Goal: Information Seeking & Learning: Learn about a topic

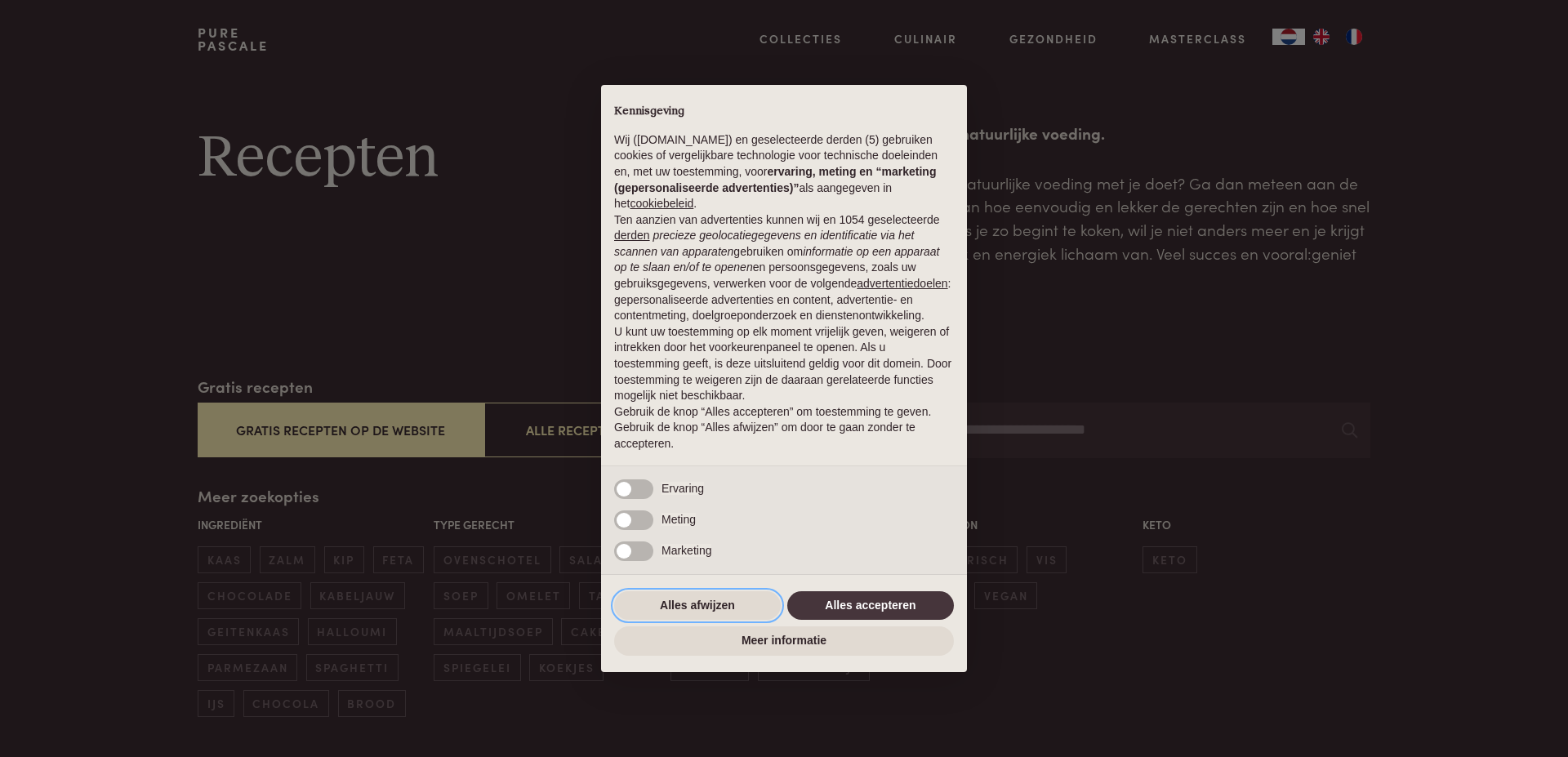
click at [720, 610] on button "Alles afwijzen" at bounding box center [697, 606] width 167 height 29
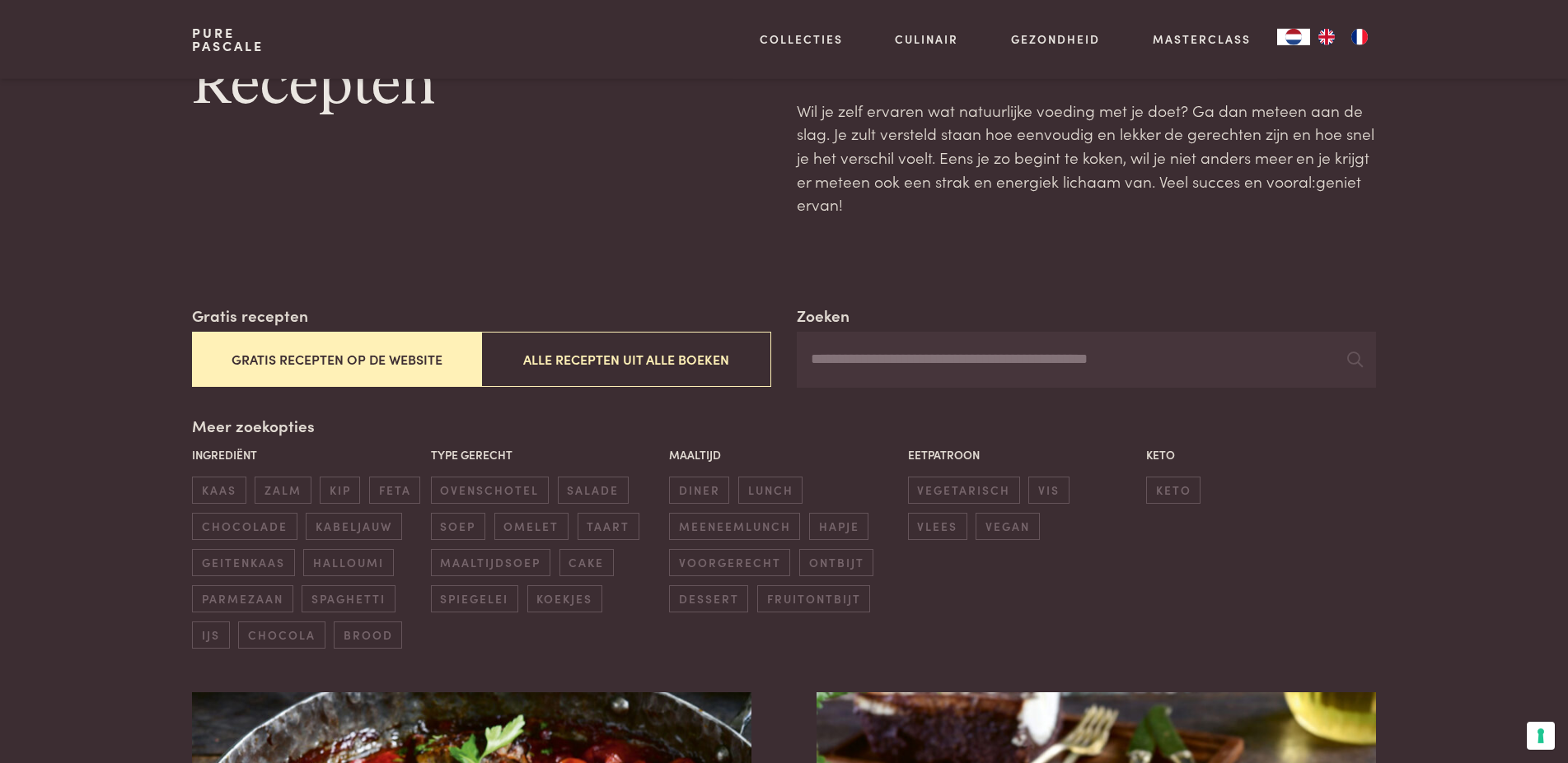
scroll to position [84, 0]
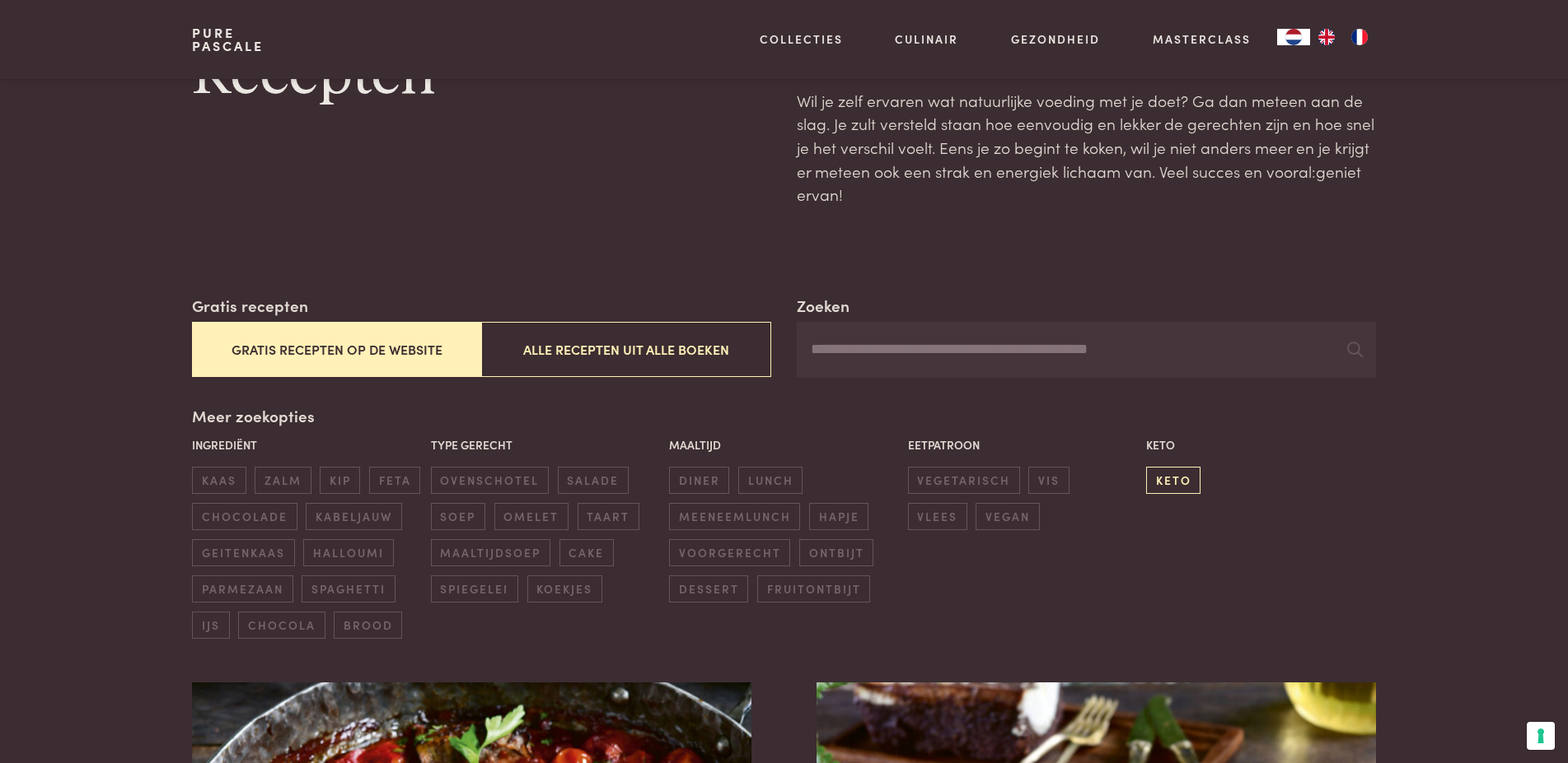
click at [1173, 483] on span "keto" at bounding box center [1173, 480] width 54 height 27
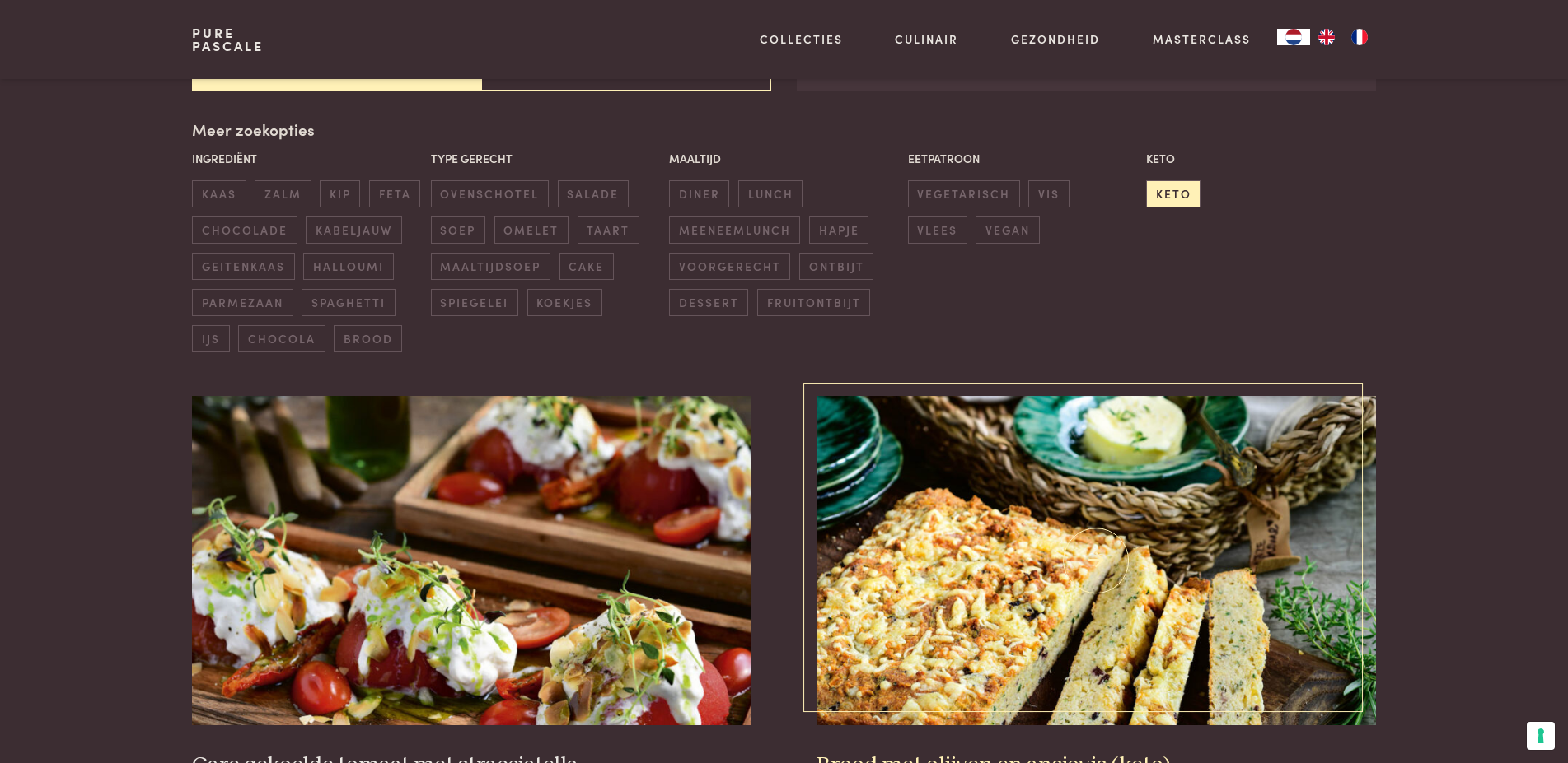
scroll to position [378, 0]
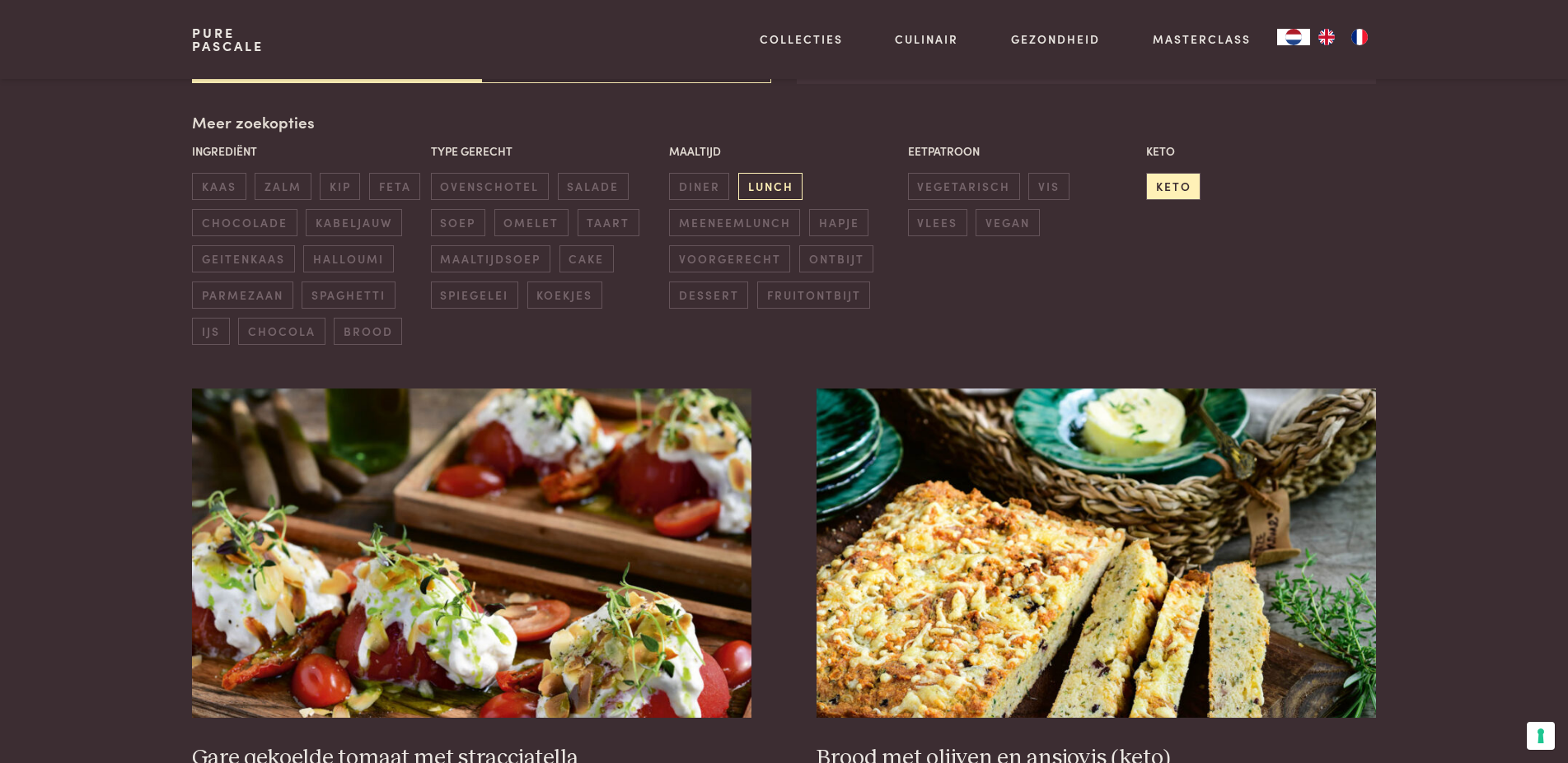
click at [785, 184] on span "lunch" at bounding box center [770, 186] width 65 height 27
click at [578, 187] on span "salade" at bounding box center [592, 186] width 71 height 27
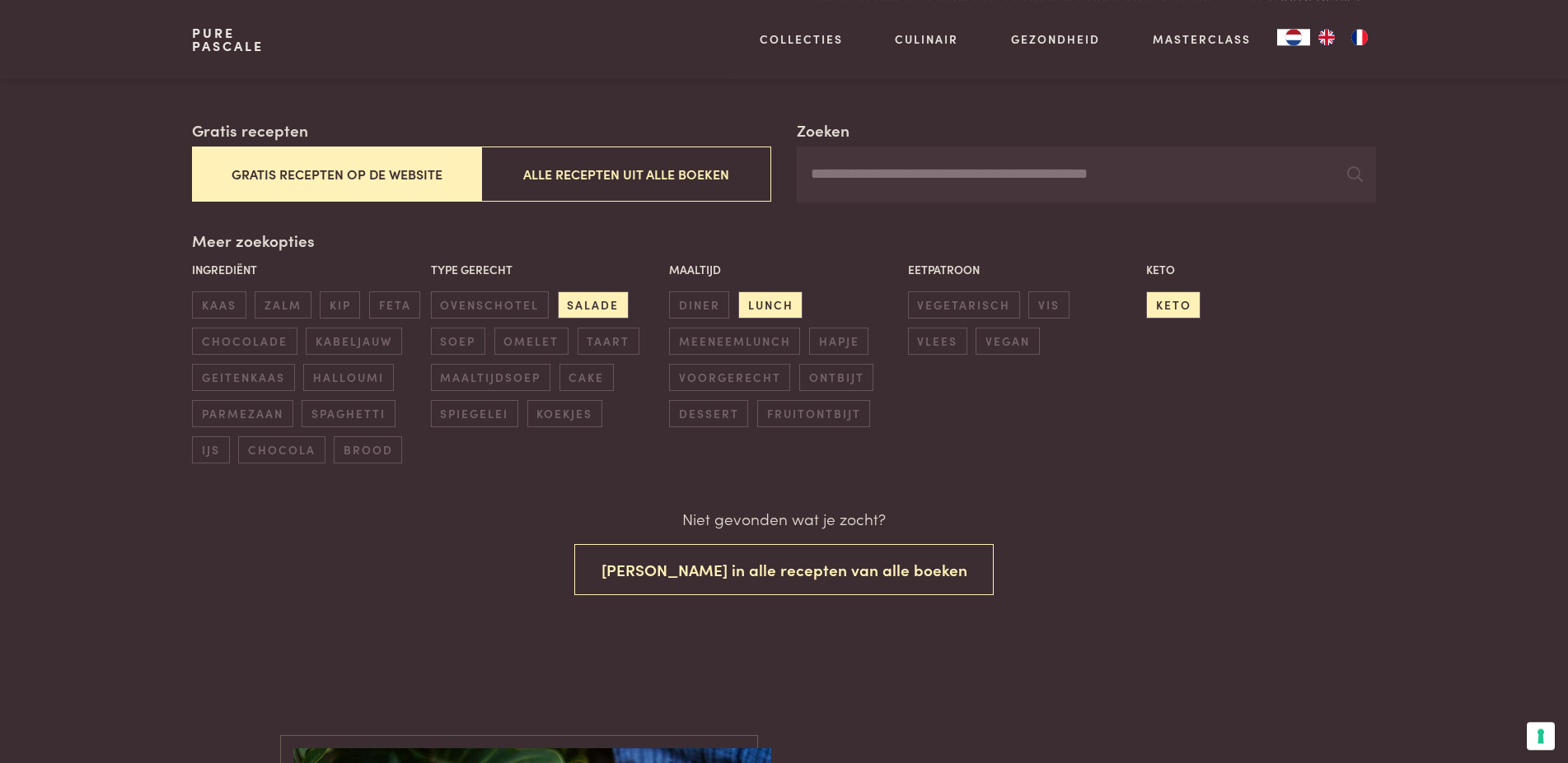
scroll to position [184, 0]
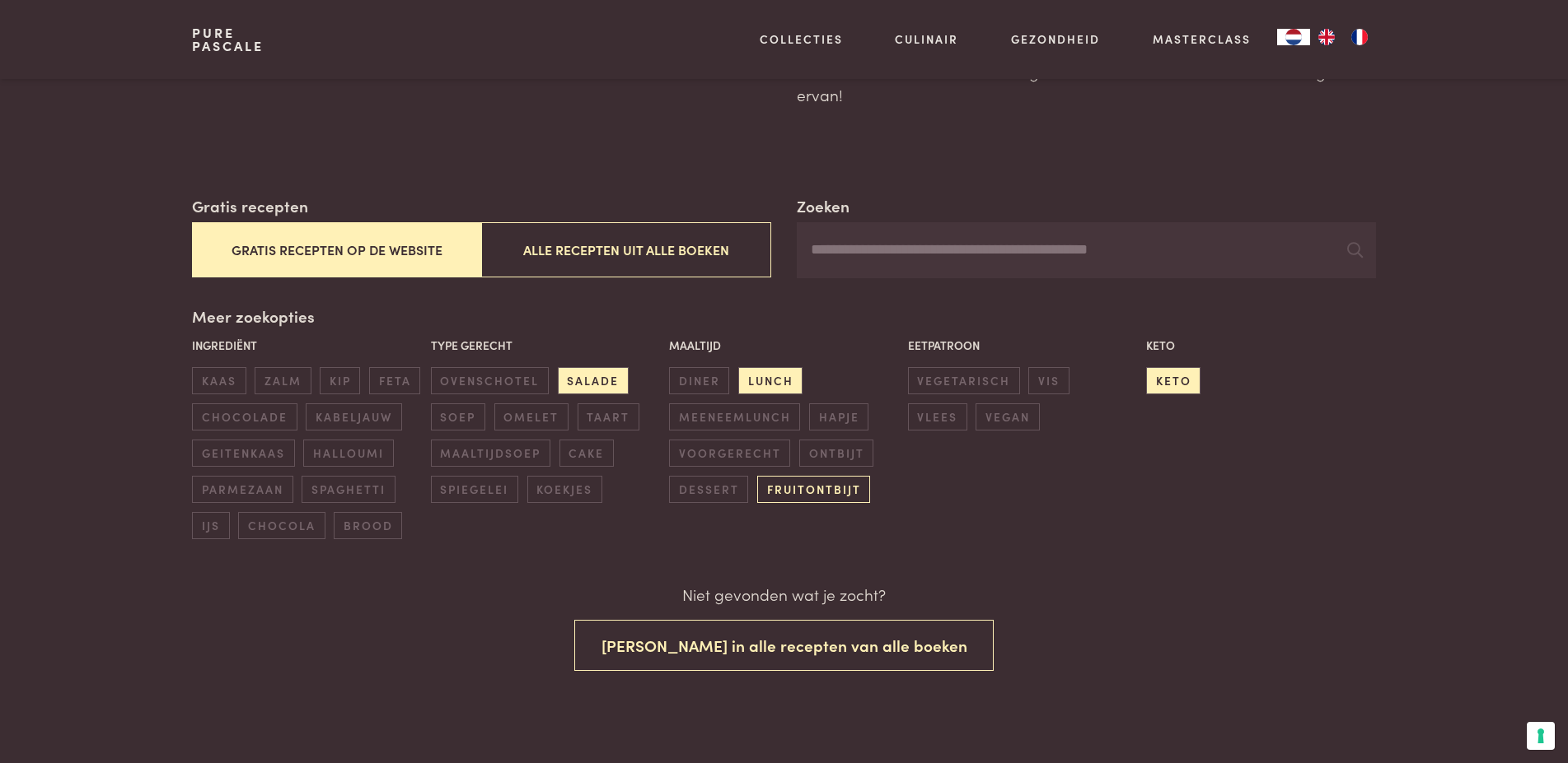
click at [808, 491] on span "fruitontbijt" at bounding box center [813, 489] width 113 height 27
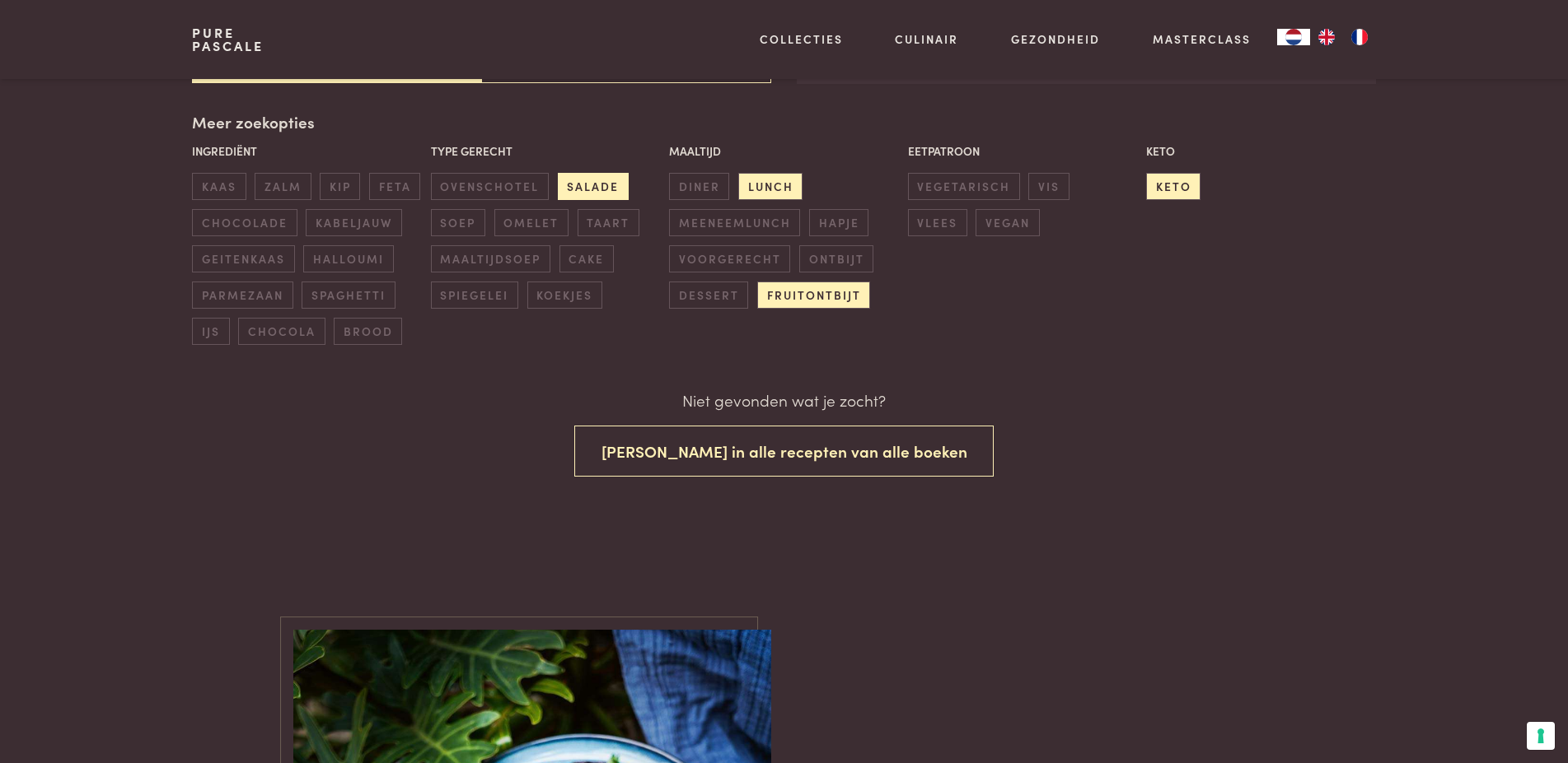
click at [610, 188] on span "salade" at bounding box center [592, 186] width 71 height 27
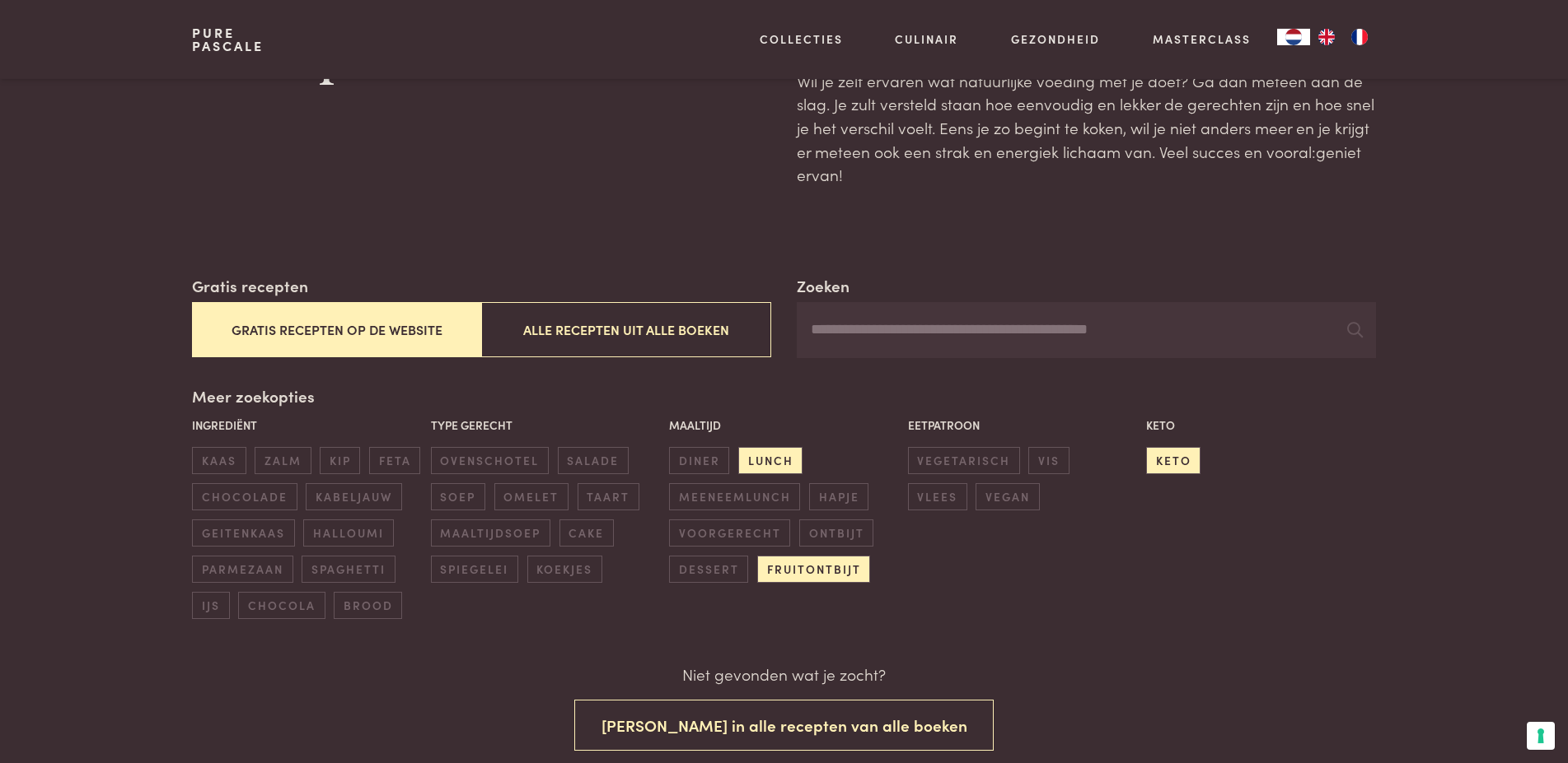
scroll to position [99, 0]
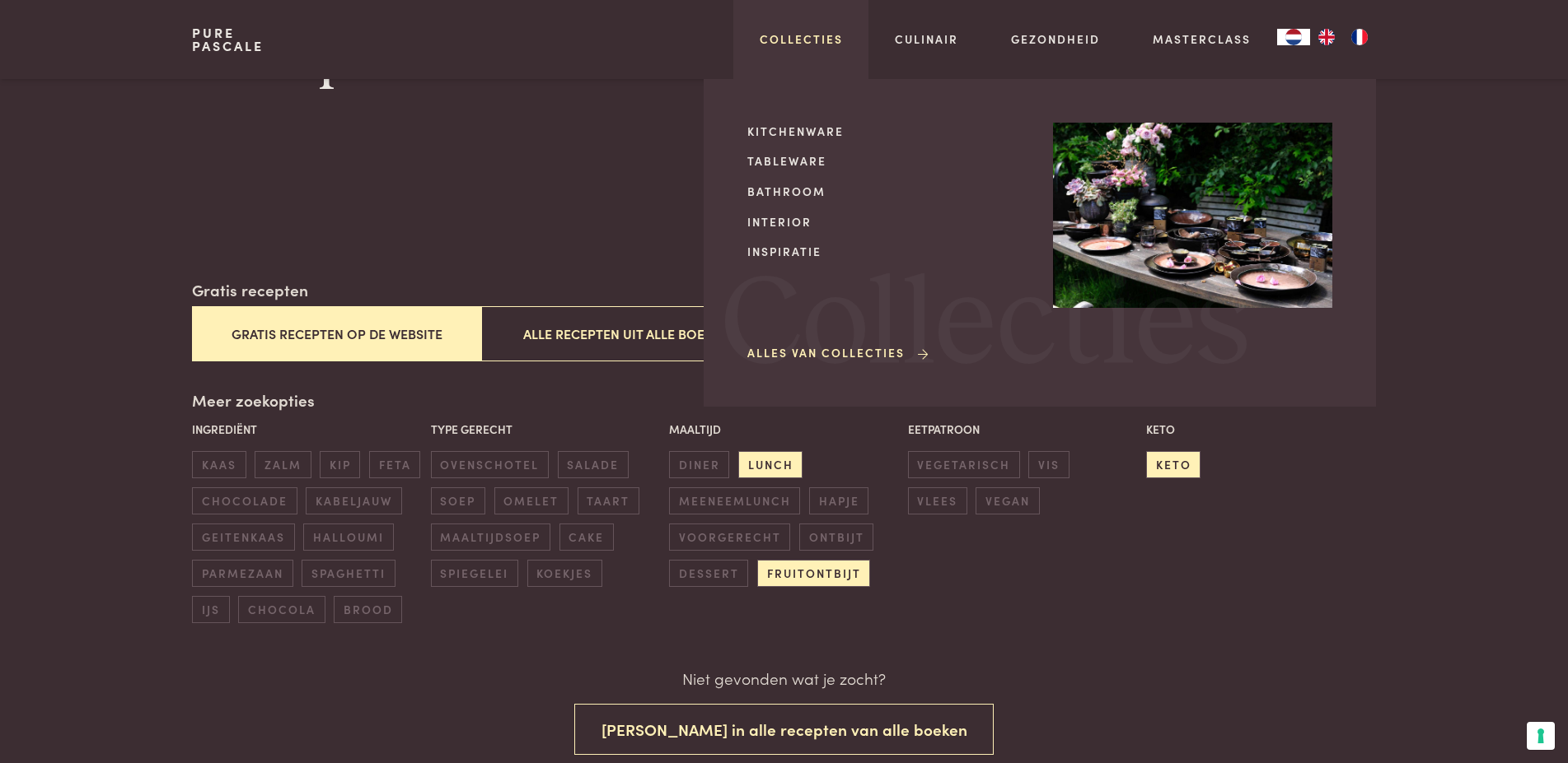
click at [796, 44] on link "Collecties" at bounding box center [801, 39] width 83 height 17
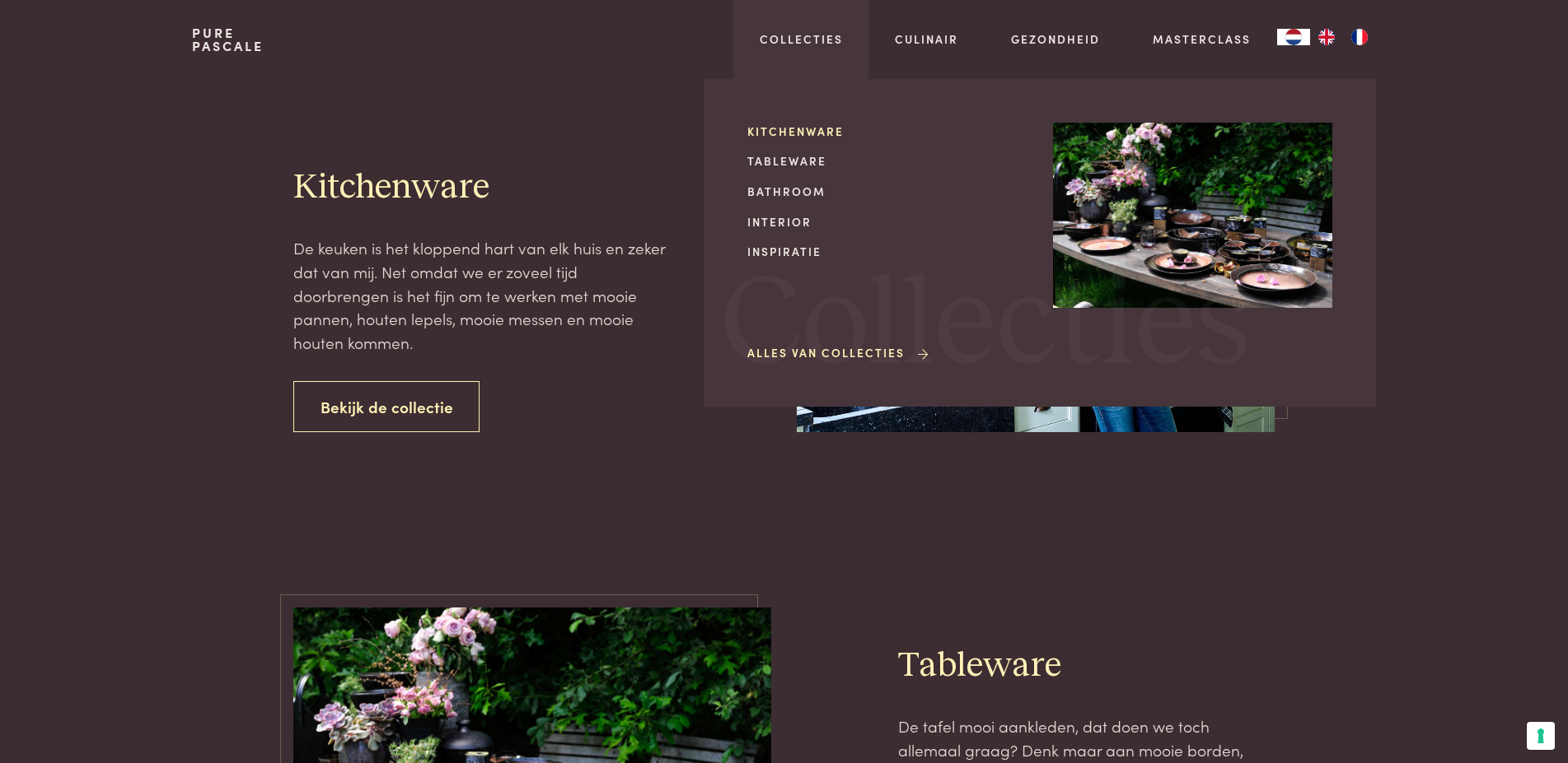
click at [797, 133] on link "Kitchenware" at bounding box center [887, 132] width 279 height 17
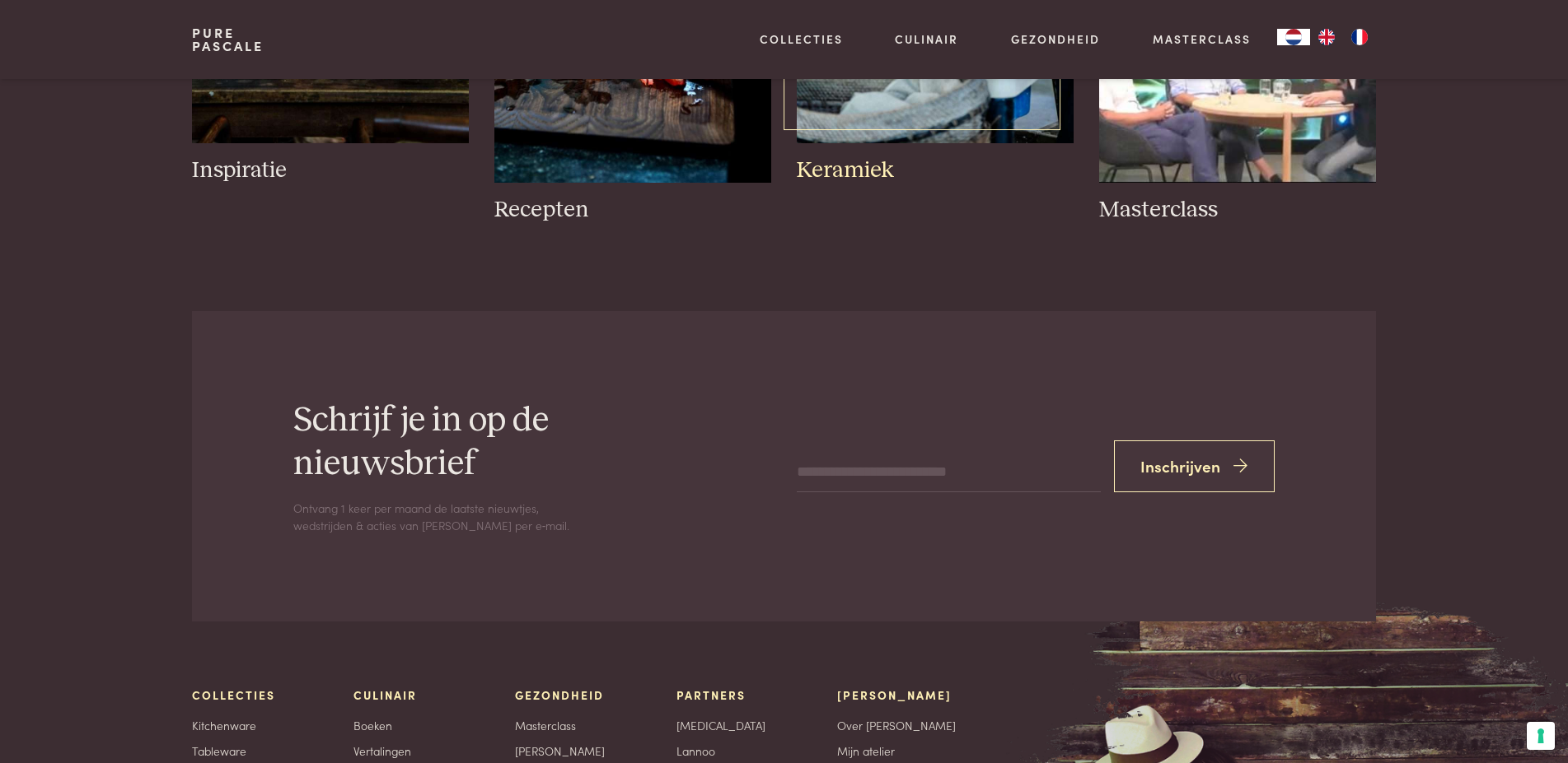
scroll to position [588, 0]
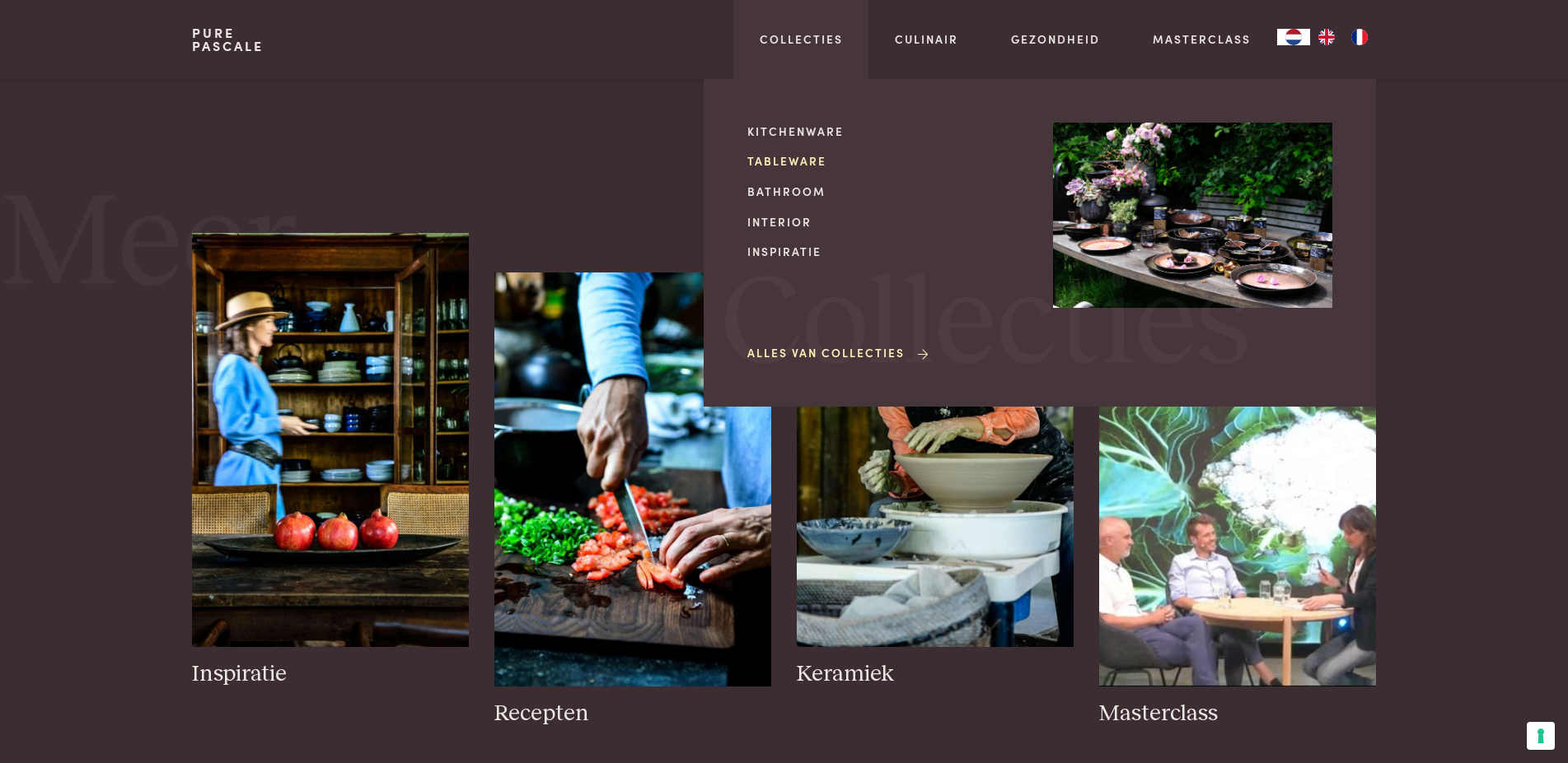
click at [782, 161] on link "Tableware" at bounding box center [887, 161] width 279 height 17
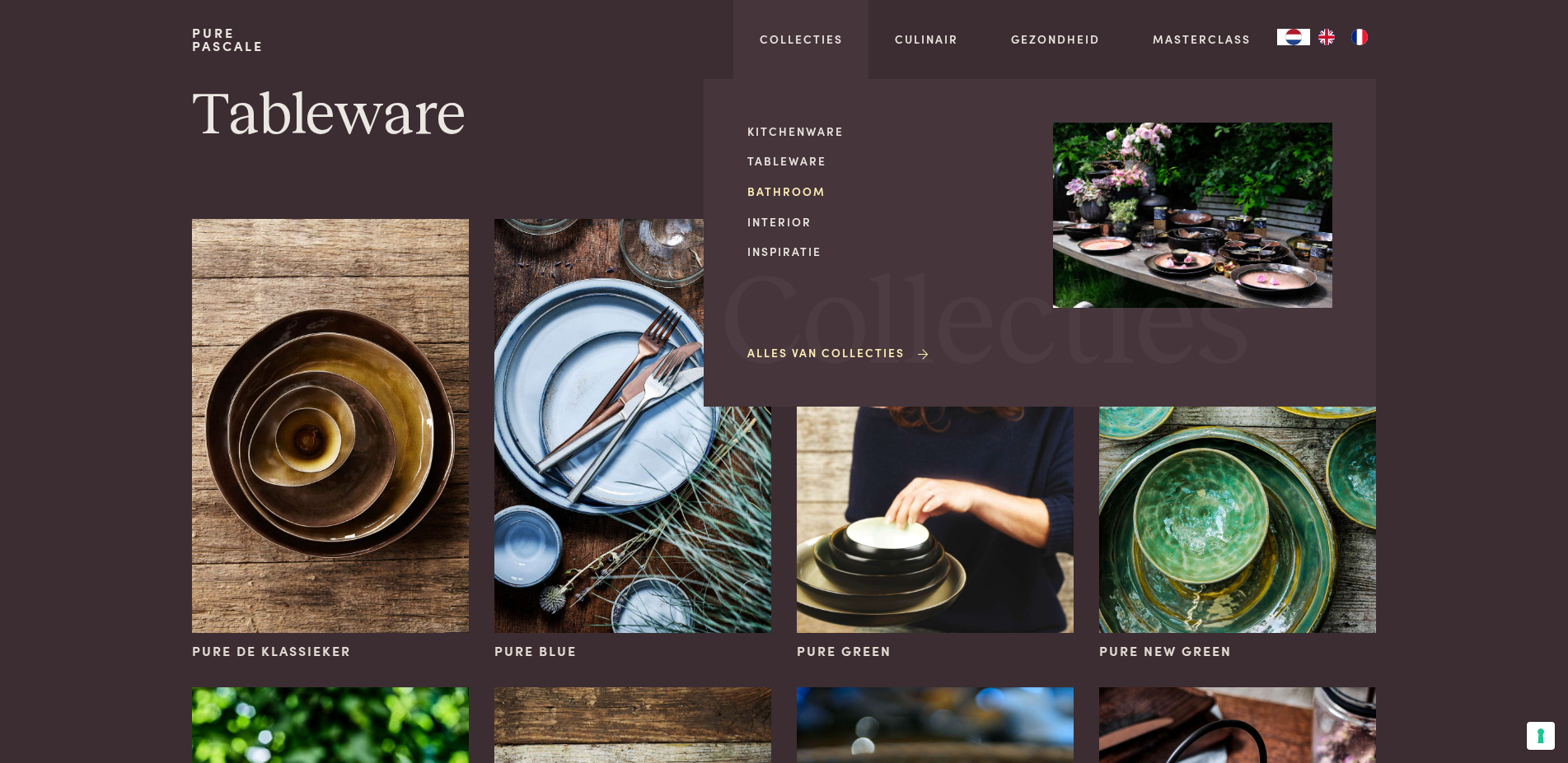
click at [784, 192] on link "Bathroom" at bounding box center [887, 192] width 279 height 17
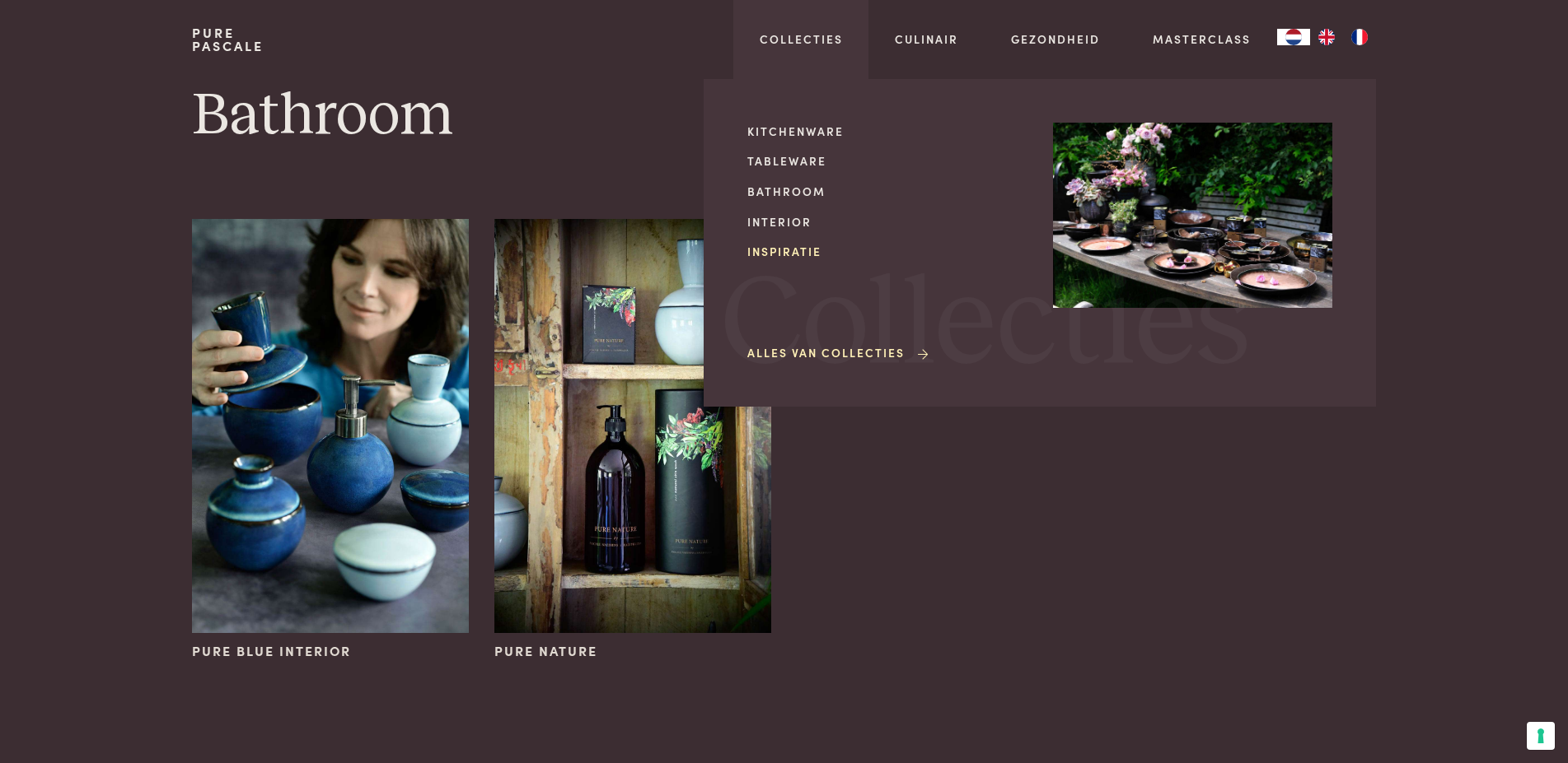
click at [791, 249] on link "Inspiratie" at bounding box center [887, 252] width 279 height 17
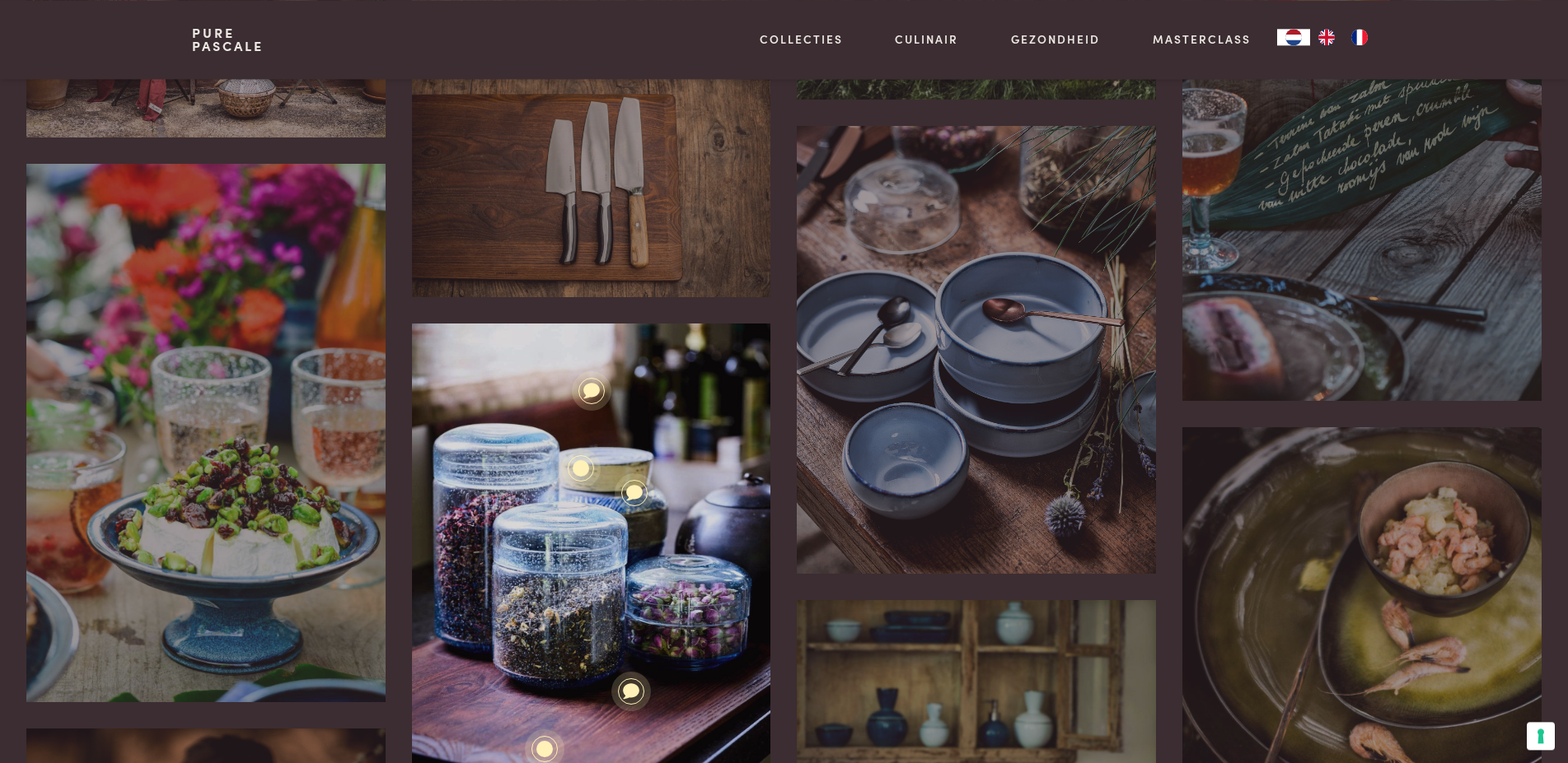
scroll to position [2100, 0]
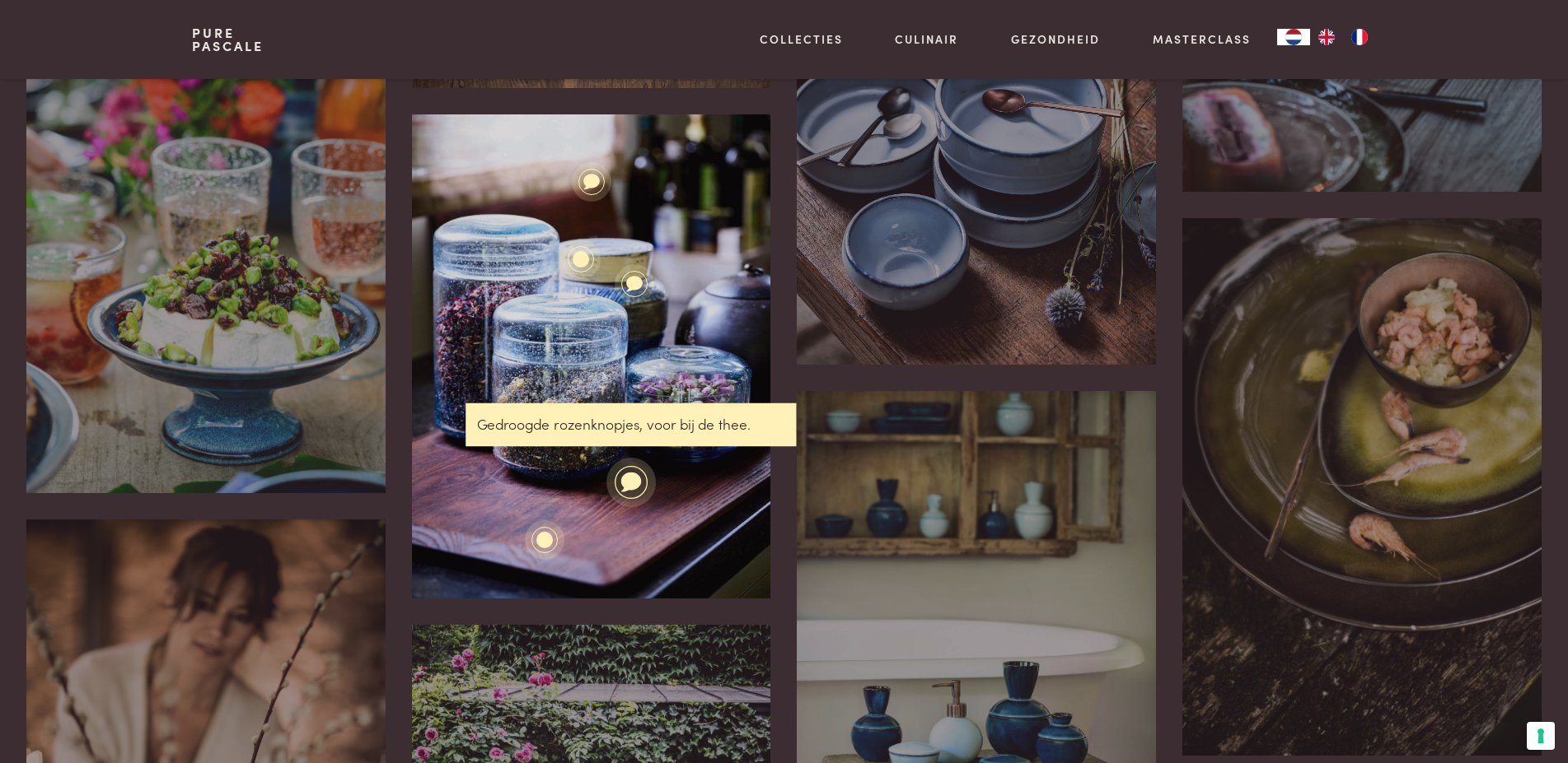
click at [629, 483] on icon at bounding box center [631, 481] width 21 height 20
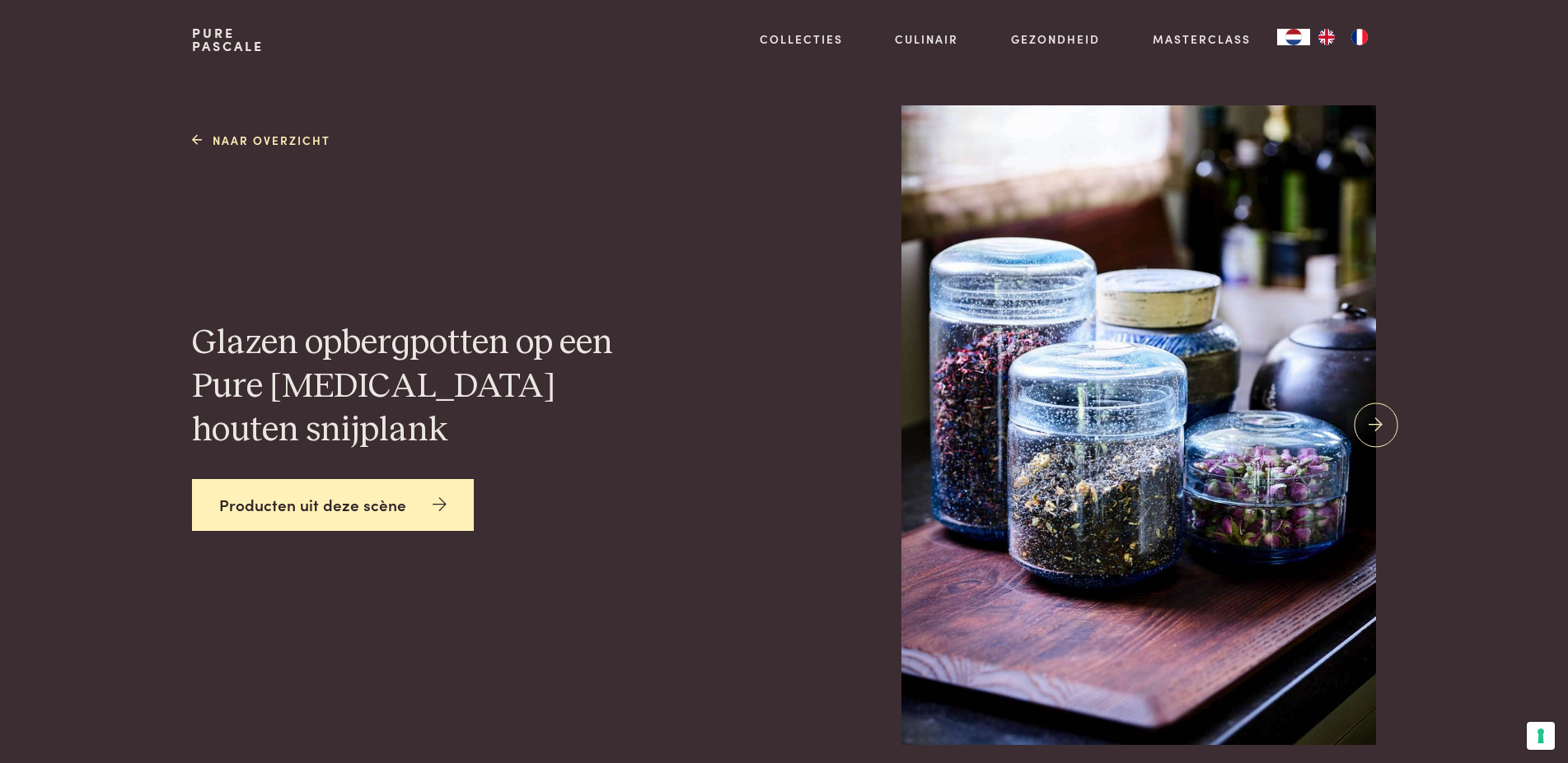
click at [353, 482] on link "Producten uit deze scène" at bounding box center [332, 505] width 282 height 51
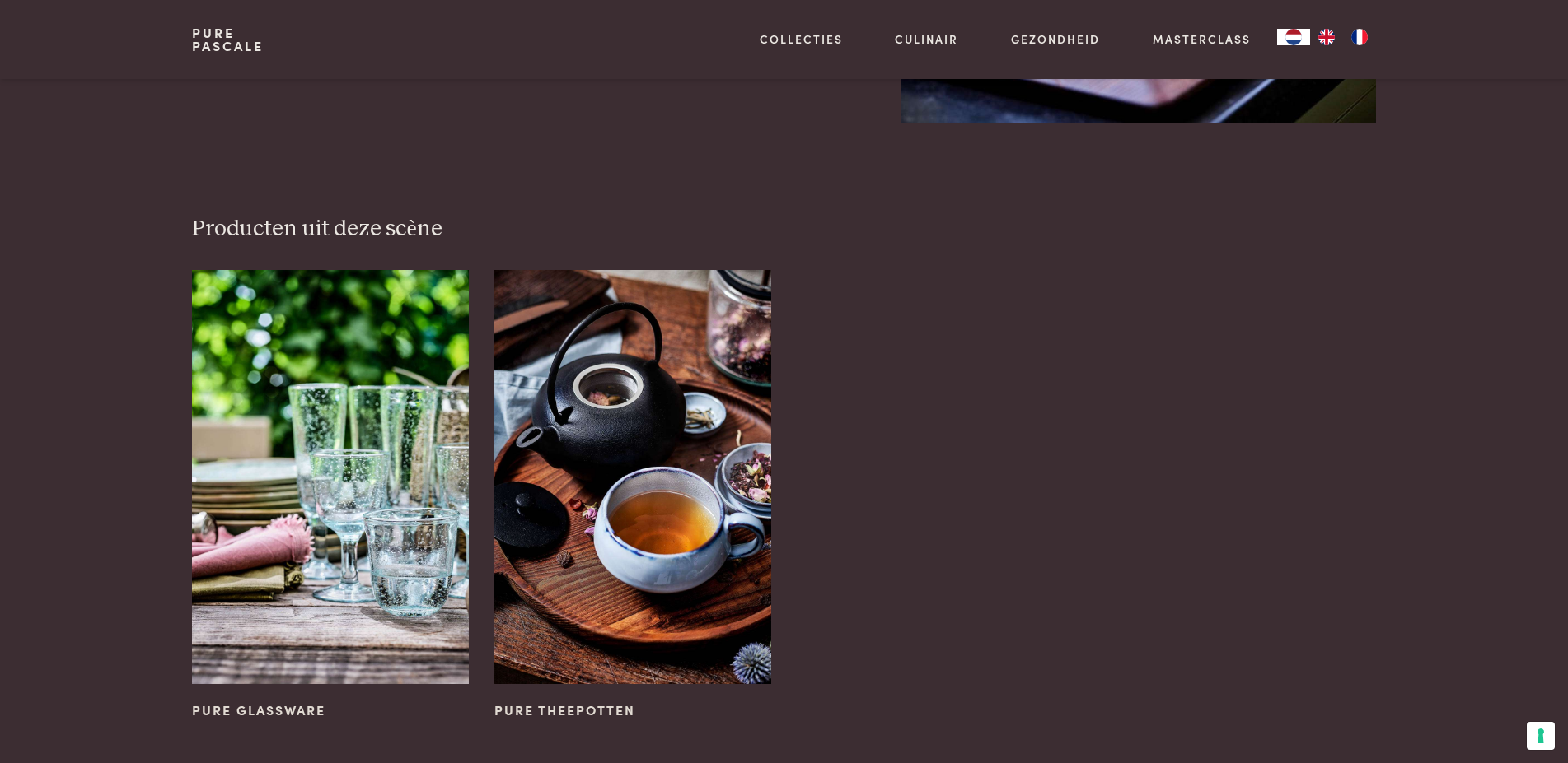
scroll to position [286, 0]
